Goal: Communication & Community: Participate in discussion

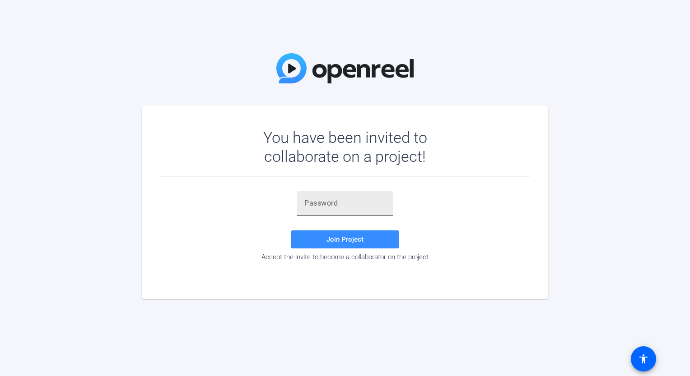
click at [302, 207] on div at bounding box center [345, 203] width 96 height 25
paste input "pZ+#Ps"
type input "pZ+#Ps"
click at [352, 237] on span "Join Project" at bounding box center [344, 240] width 37 height 8
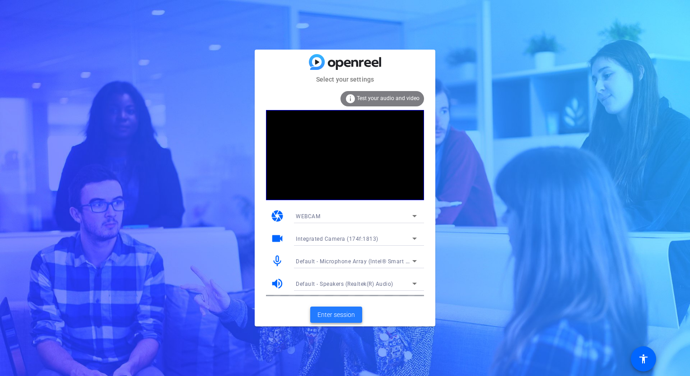
click at [344, 317] on span "Enter session" at bounding box center [335, 315] width 37 height 9
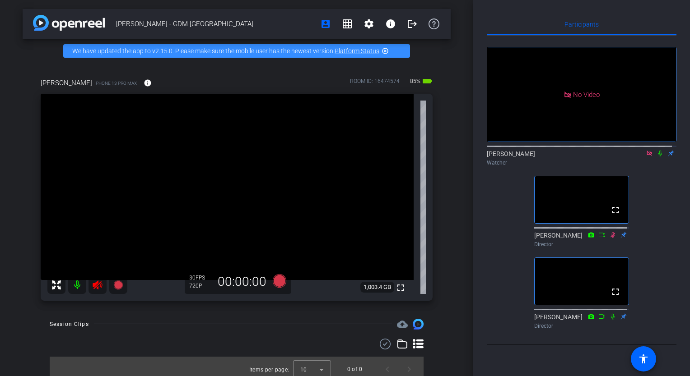
click at [646, 156] on icon at bounding box center [648, 153] width 5 height 5
click at [636, 157] on icon at bounding box center [638, 153] width 7 height 6
click at [656, 157] on icon at bounding box center [659, 153] width 7 height 6
click at [658, 157] on icon at bounding box center [660, 154] width 5 height 6
click at [656, 157] on icon at bounding box center [659, 153] width 7 height 6
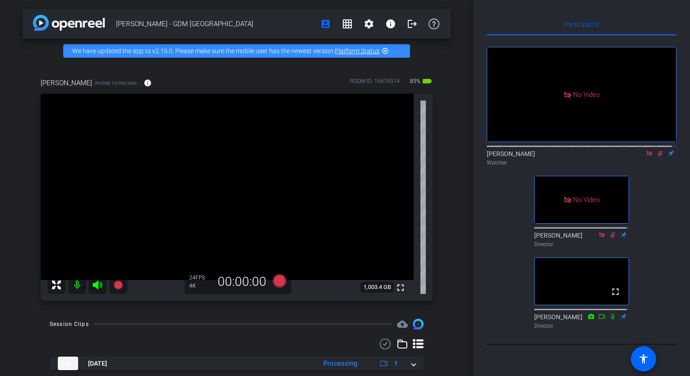
click at [656, 157] on icon at bounding box center [659, 153] width 7 height 6
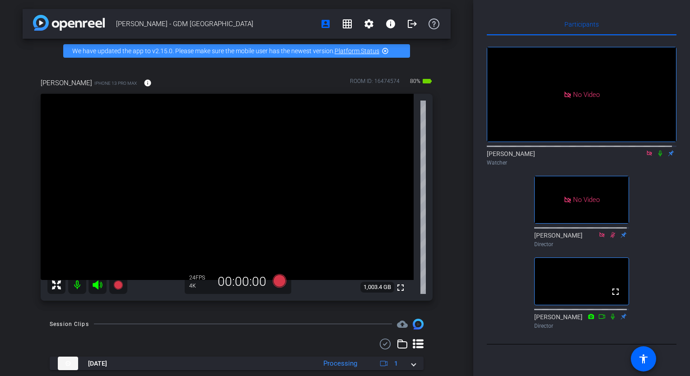
click at [656, 157] on icon at bounding box center [659, 153] width 7 height 6
click at [658, 157] on icon at bounding box center [660, 154] width 4 height 6
click at [658, 157] on icon at bounding box center [660, 154] width 5 height 6
click at [656, 157] on icon at bounding box center [659, 153] width 7 height 6
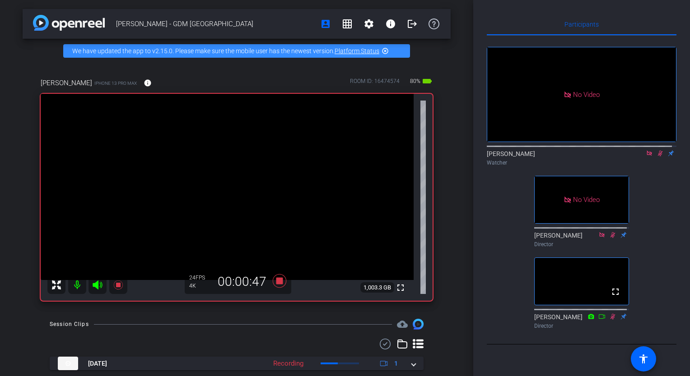
click at [656, 157] on icon at bounding box center [659, 153] width 7 height 6
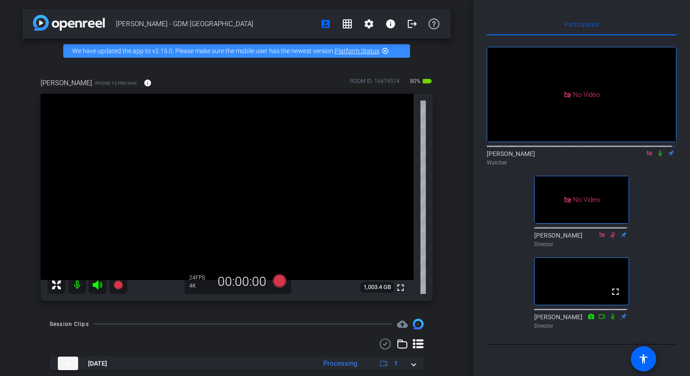
click at [656, 157] on icon at bounding box center [659, 153] width 7 height 6
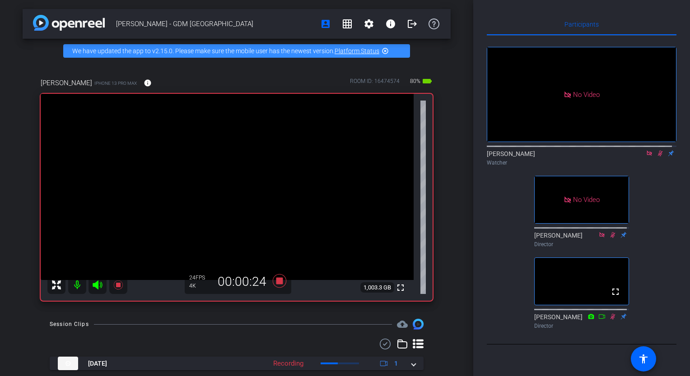
click at [656, 157] on icon at bounding box center [659, 153] width 7 height 6
